Goal: Contribute content

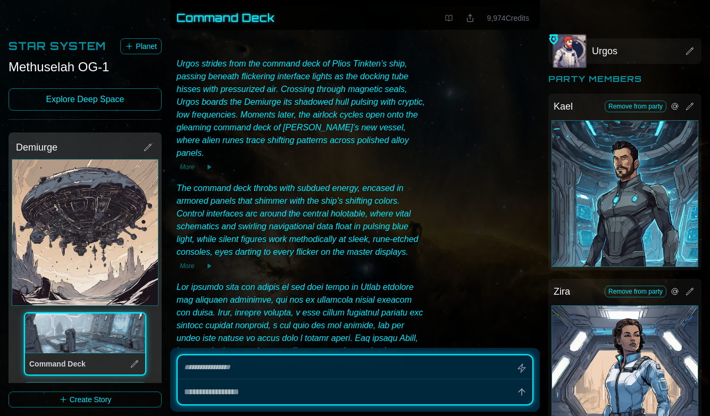
scroll to position [3842, 0]
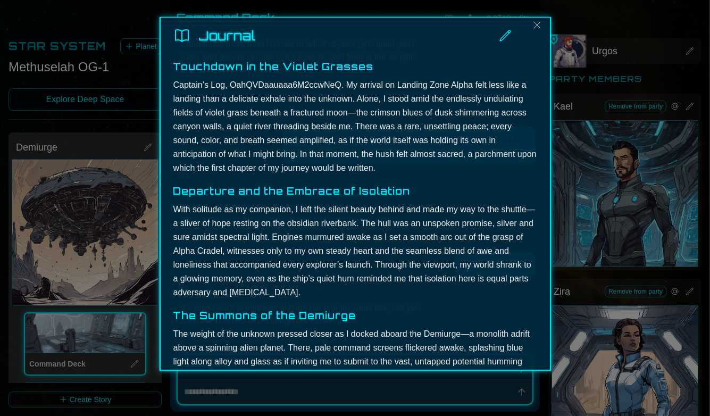
scroll to position [6, 0]
click at [265, 83] on p "Captain’s Log, OahQVDaauaaa6M2ccwNeQ. My arrival on Landing Zone Alpha felt les…" at bounding box center [355, 126] width 364 height 97
copy p "OahQVDaauaaa6M2ccwNeQ"
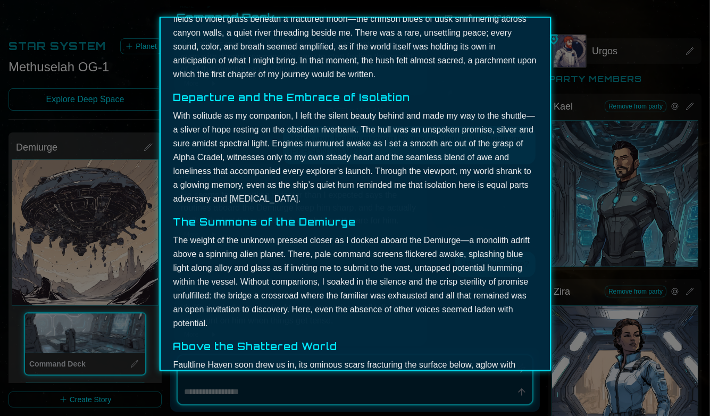
scroll to position [100, 0]
type textarea "*"
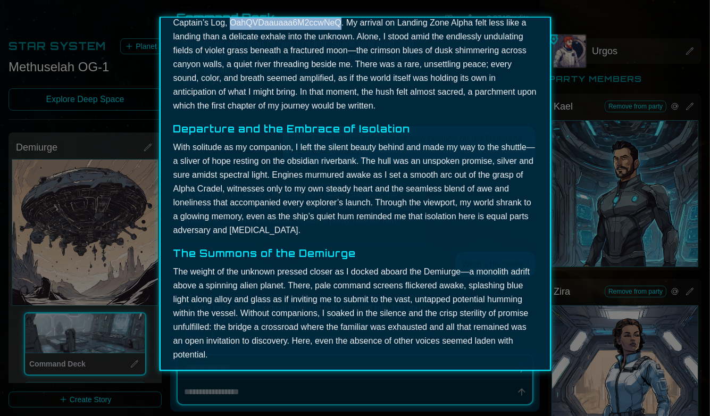
scroll to position [0, 0]
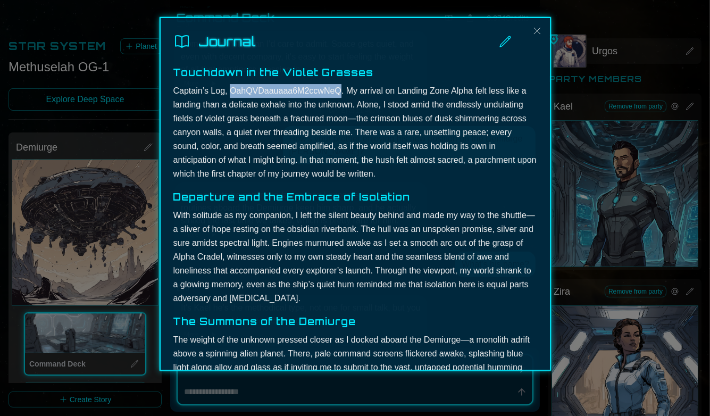
click at [511, 39] on icon at bounding box center [505, 41] width 13 height 13
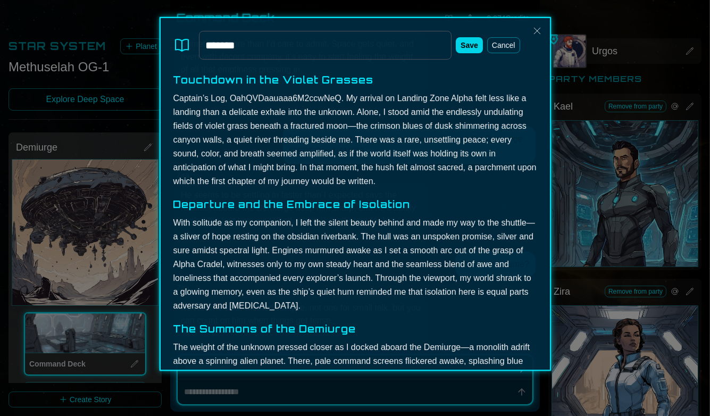
type input "********"
type textarea "*"
type input "********"
click at [466, 47] on button "Save" at bounding box center [469, 45] width 27 height 16
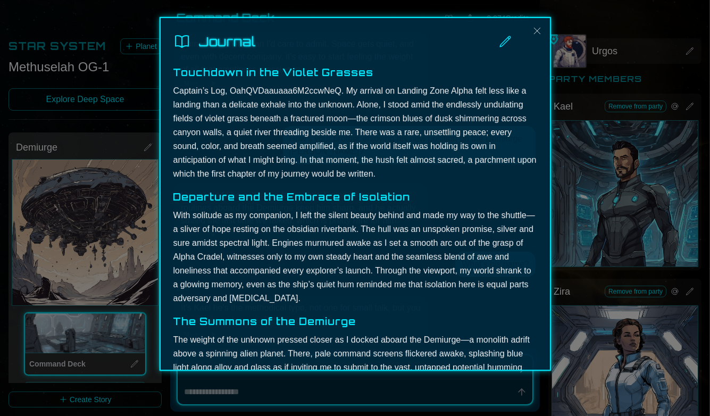
type textarea "*"
